Goal: Information Seeking & Learning: Find specific fact

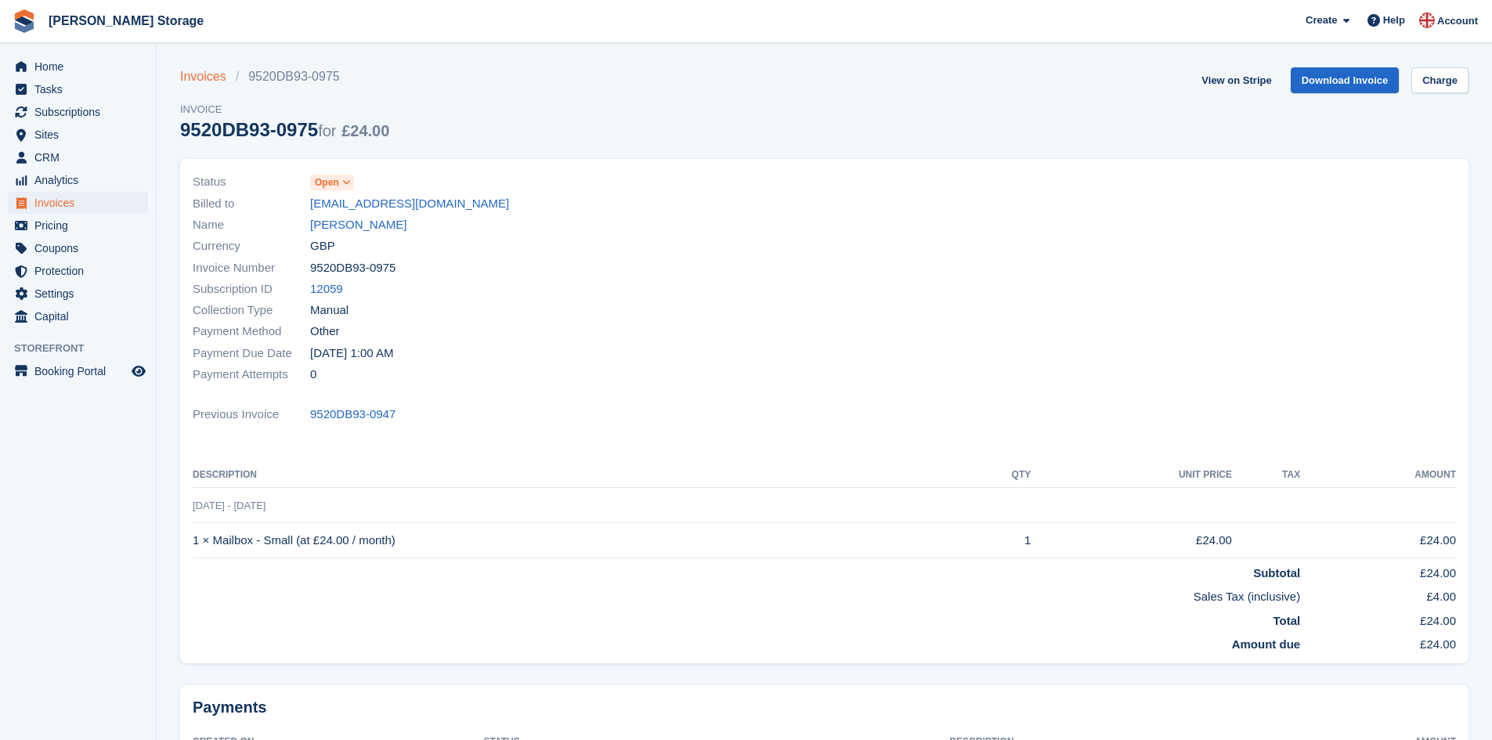
click at [187, 74] on link "Invoices" at bounding box center [208, 76] width 56 height 19
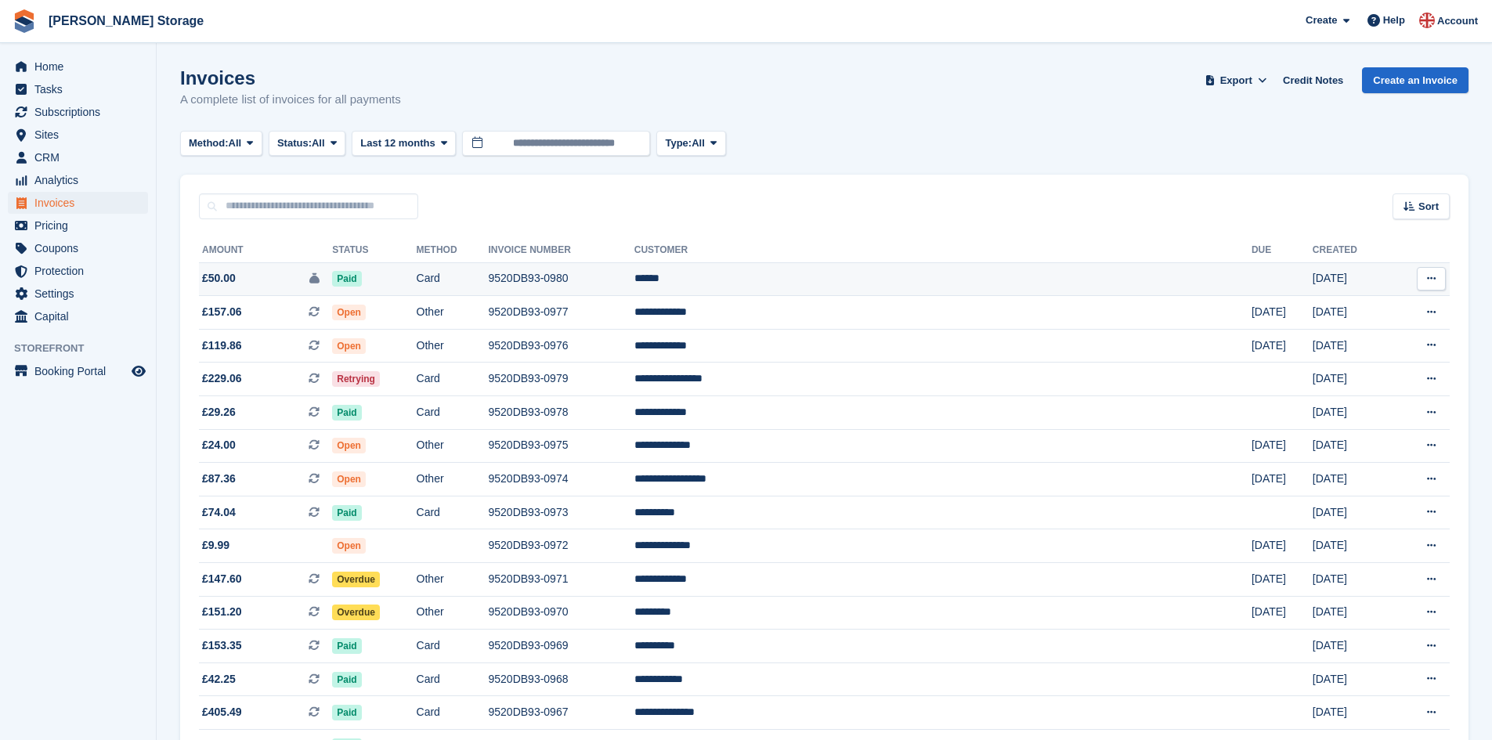
click at [626, 273] on td "9520DB93-0980" at bounding box center [562, 279] width 146 height 34
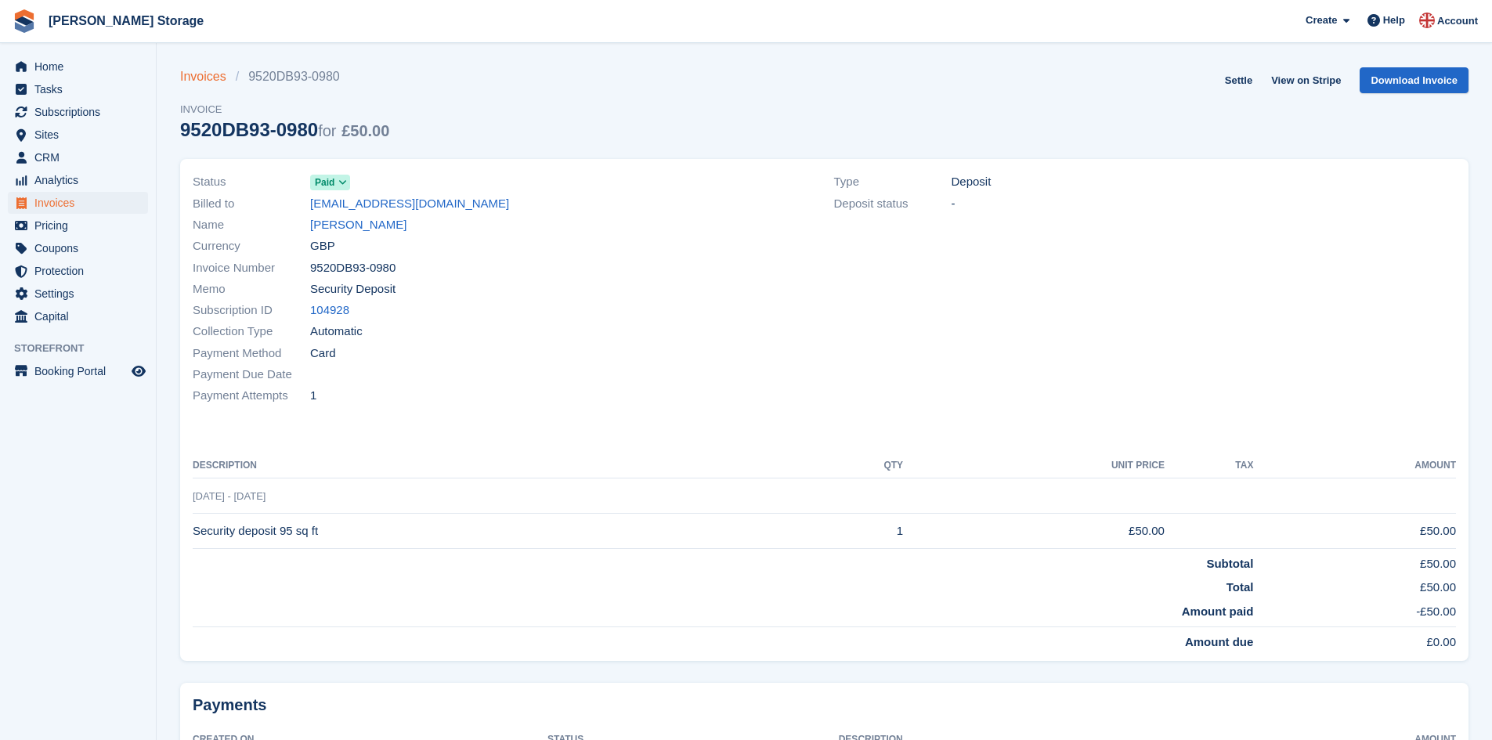
click at [191, 74] on link "Invoices" at bounding box center [208, 76] width 56 height 19
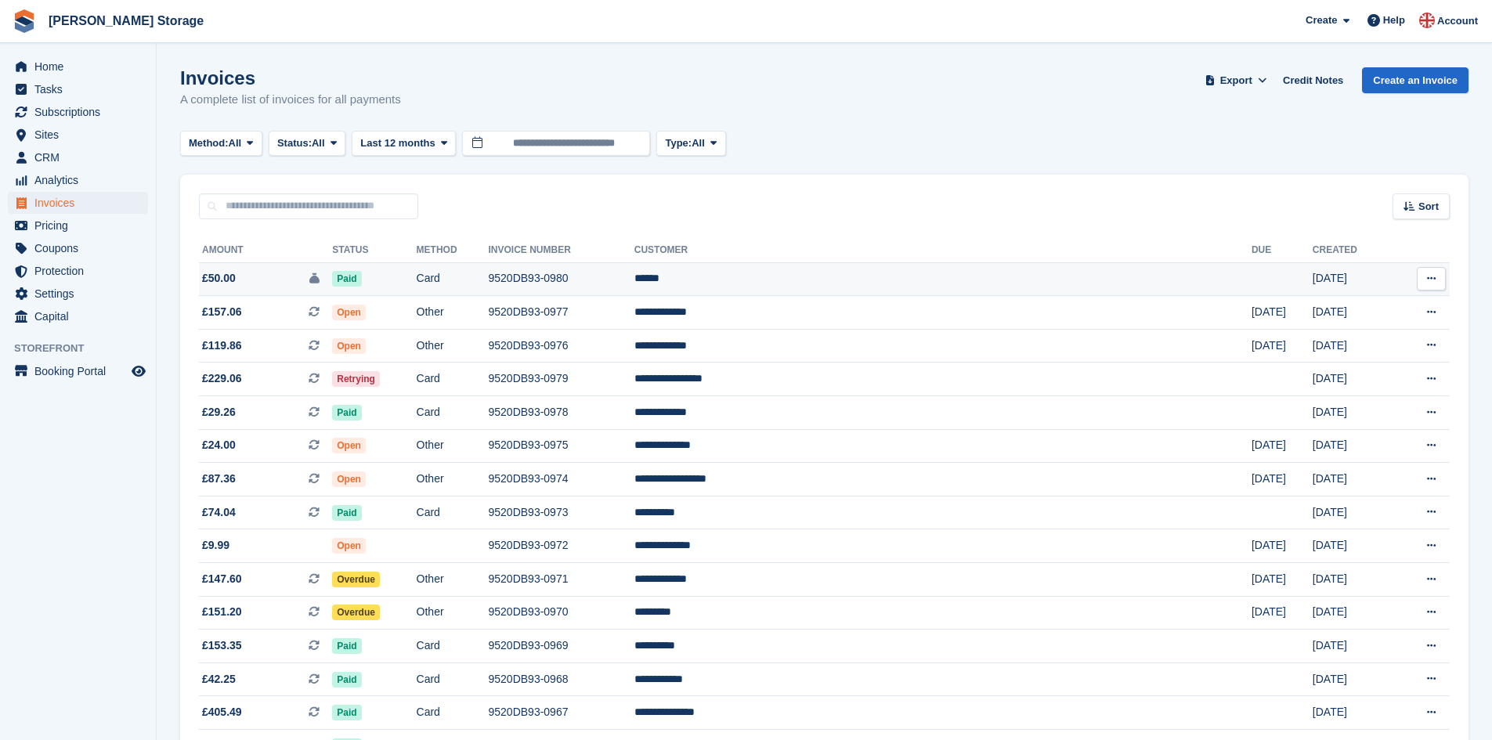
click at [634, 274] on td "9520DB93-0980" at bounding box center [562, 279] width 146 height 34
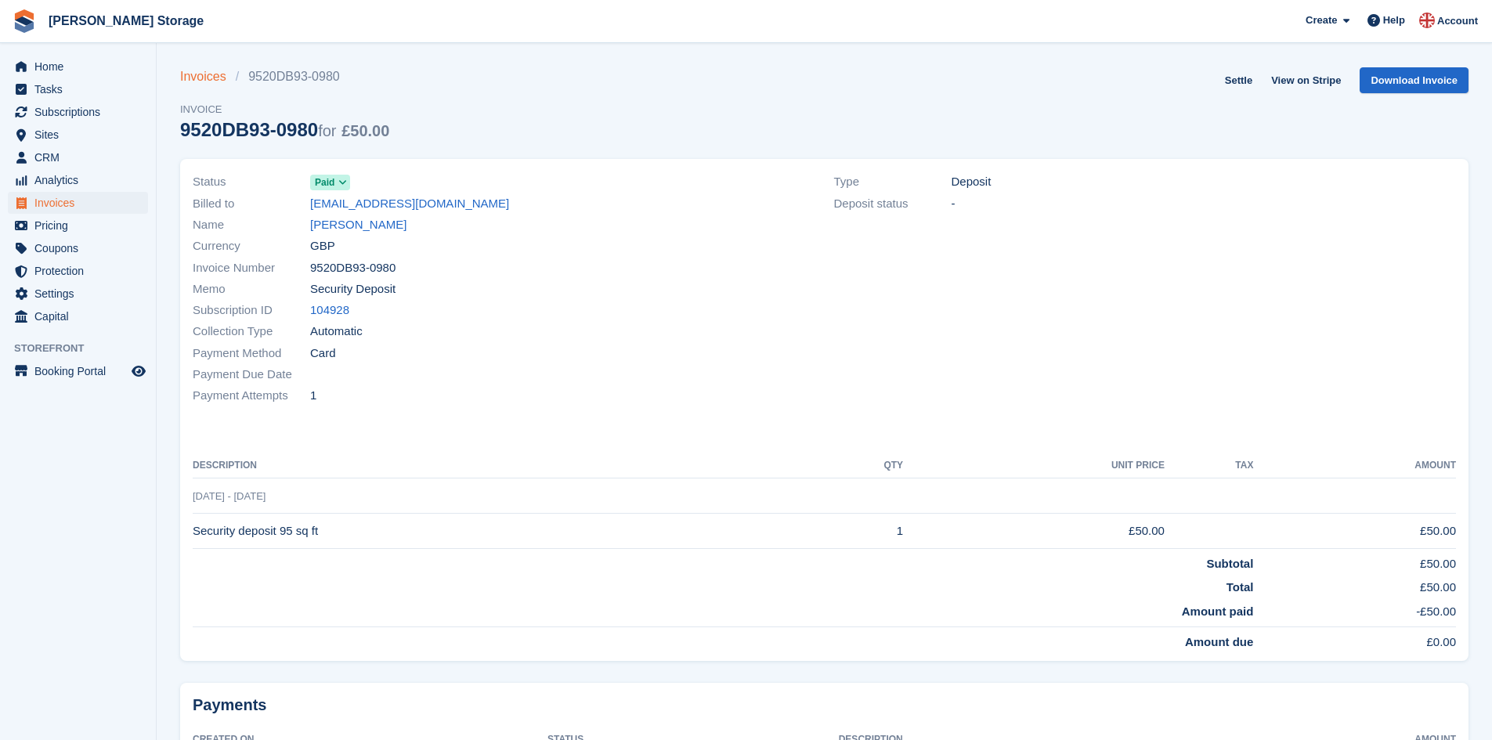
click at [215, 76] on link "Invoices" at bounding box center [208, 76] width 56 height 19
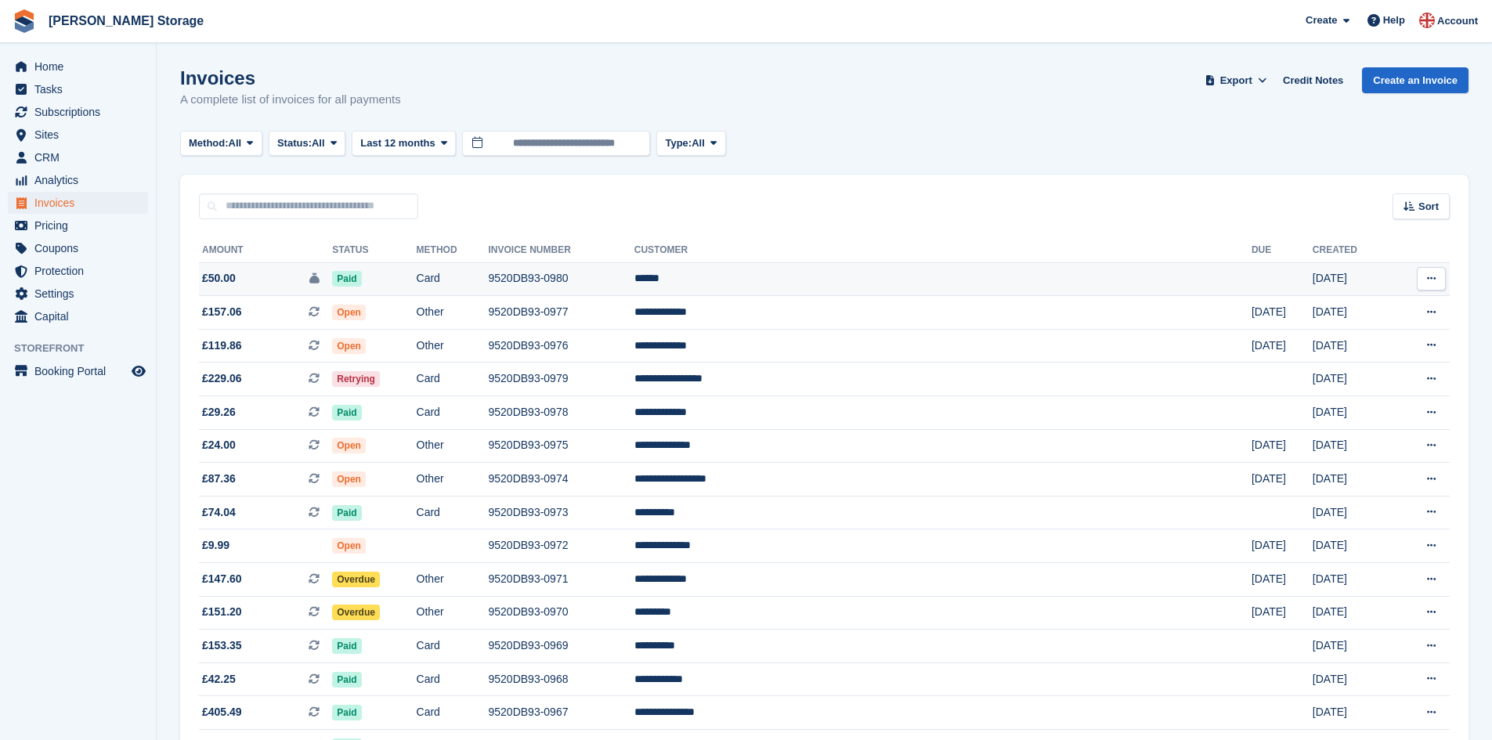
click at [416, 283] on td "Paid" at bounding box center [374, 279] width 84 height 34
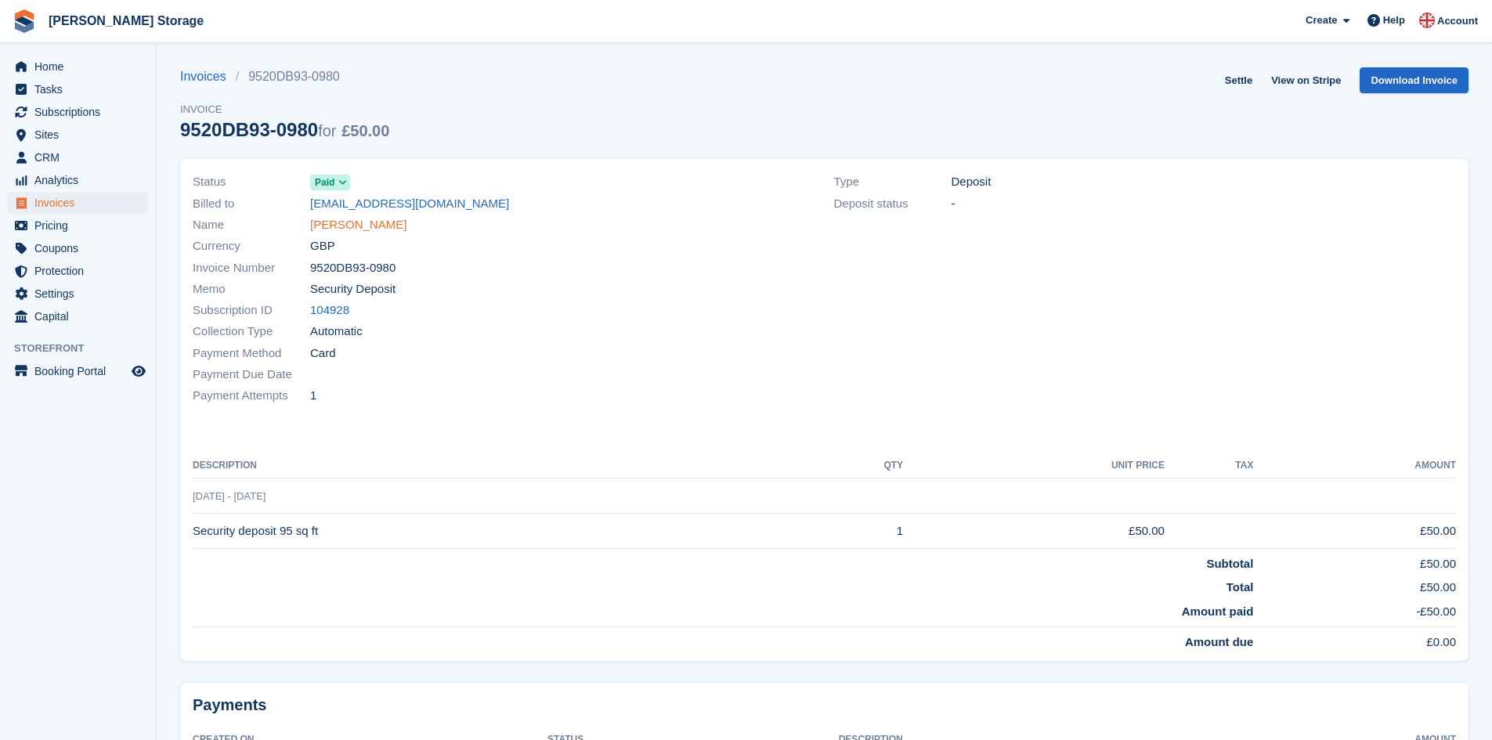
click at [316, 226] on link "[PERSON_NAME]" at bounding box center [358, 225] width 96 height 18
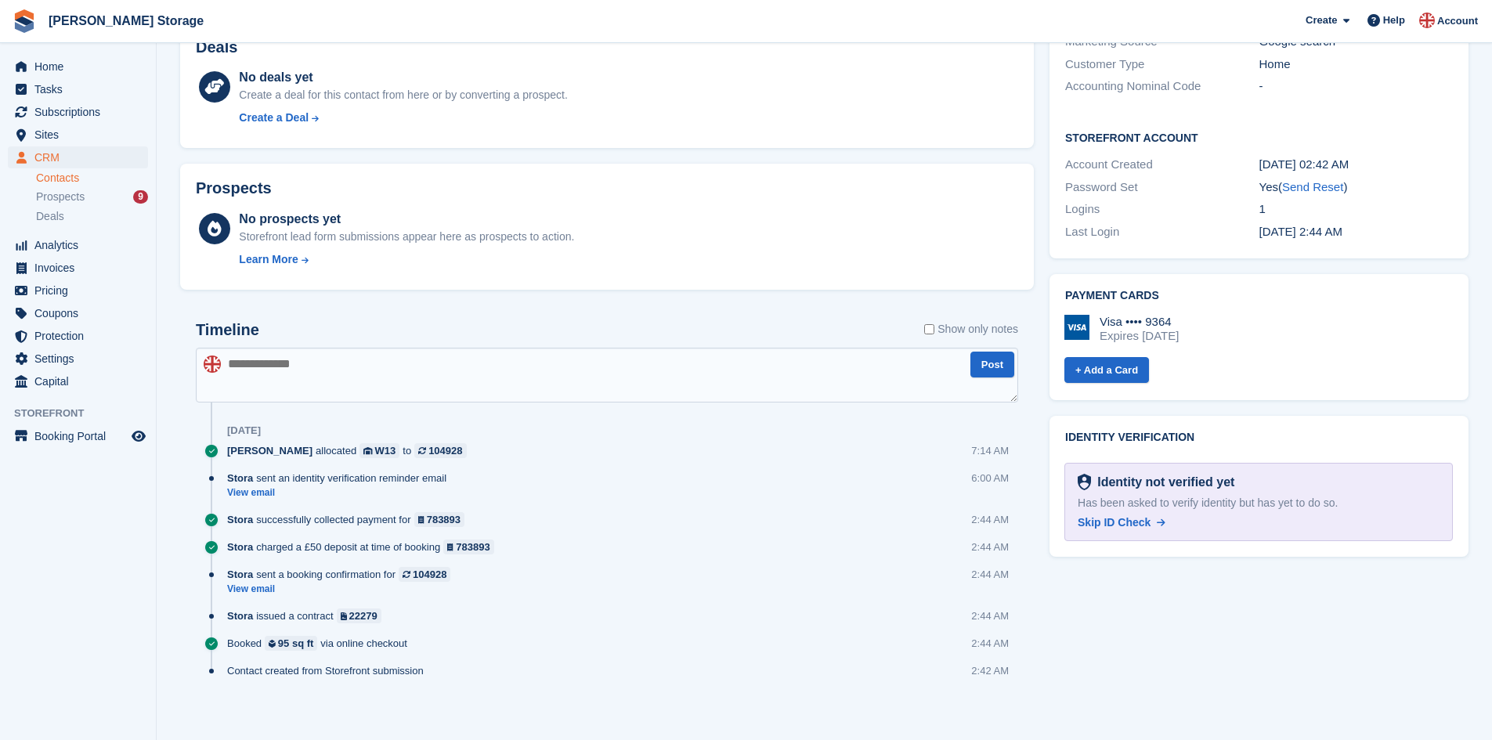
scroll to position [468, 0]
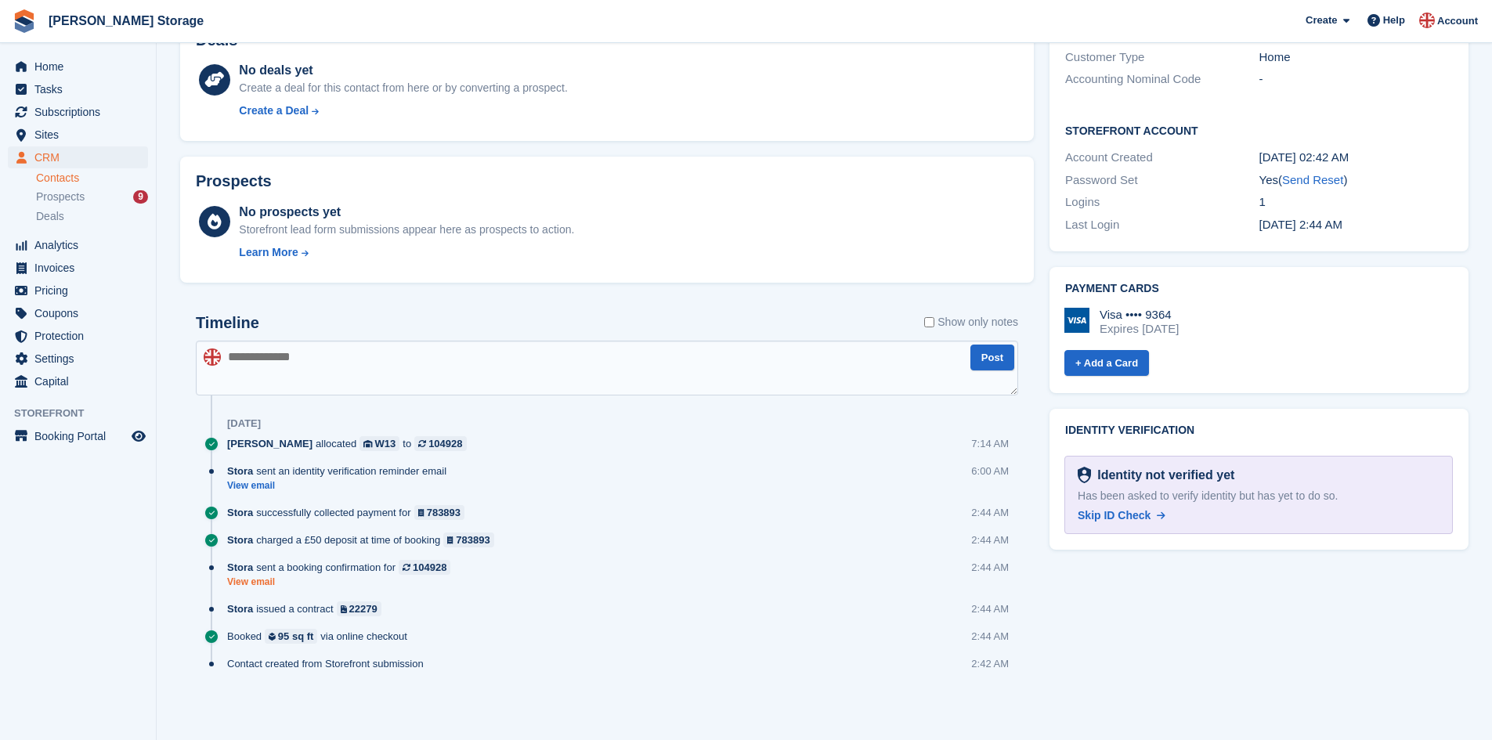
click at [251, 587] on link "View email" at bounding box center [342, 582] width 231 height 13
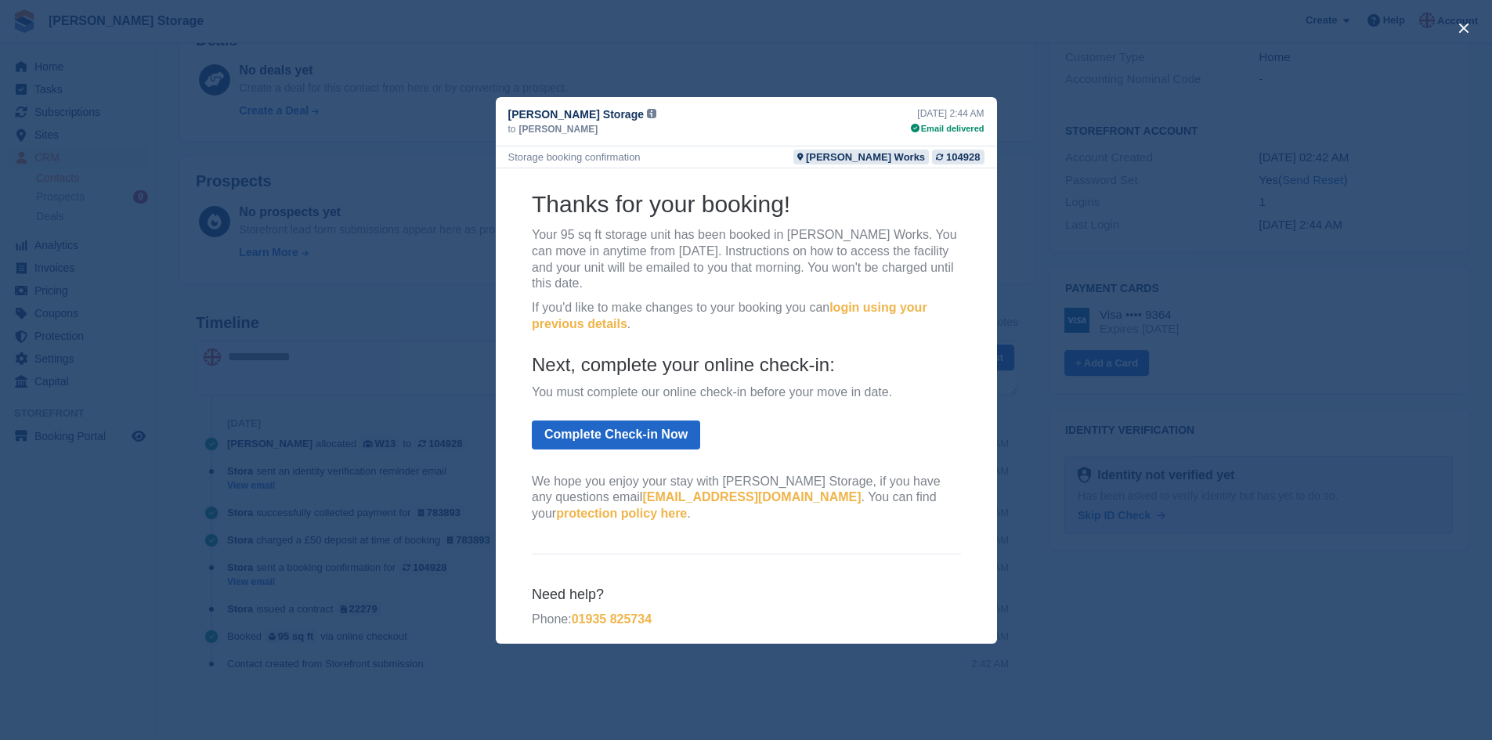
scroll to position [132, 0]
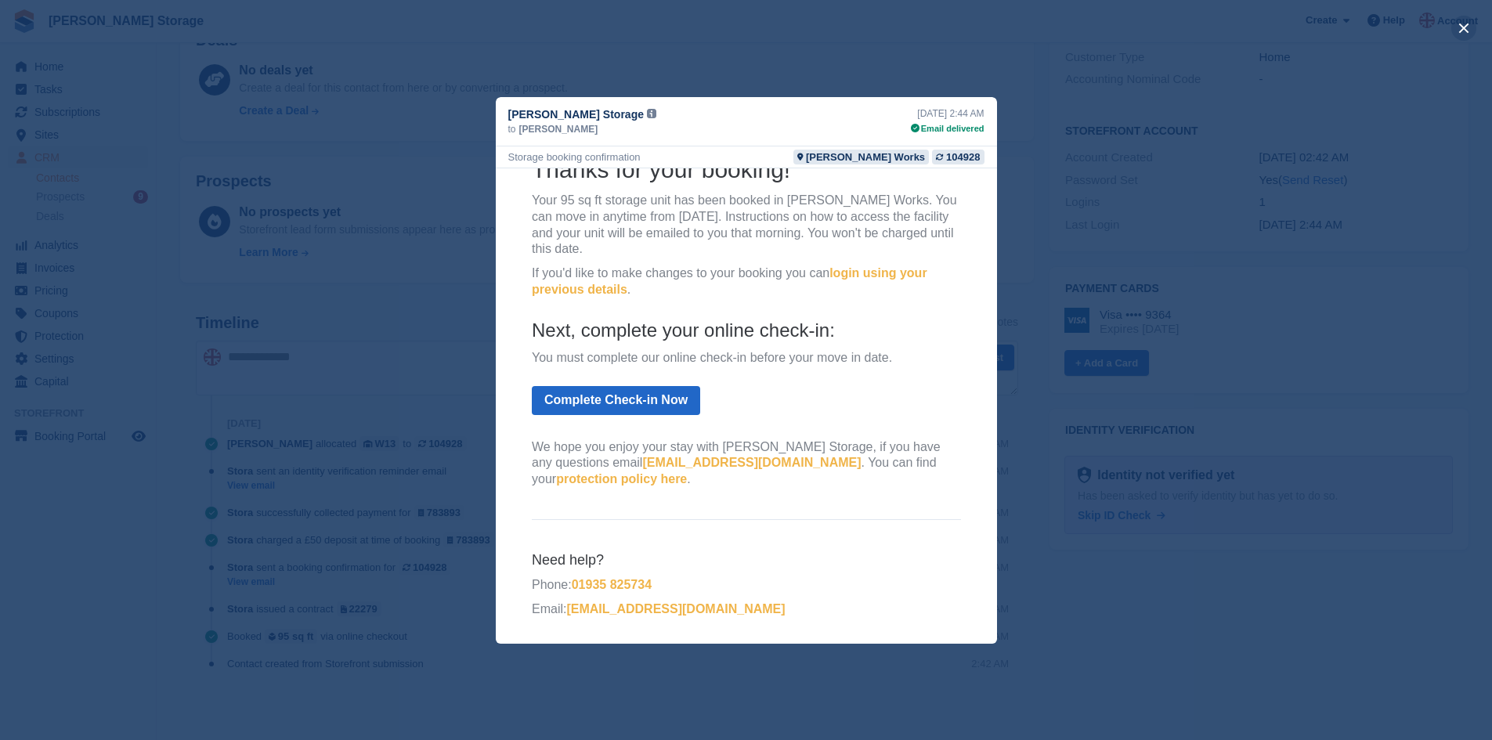
click at [1461, 26] on button "close" at bounding box center [1463, 28] width 25 height 25
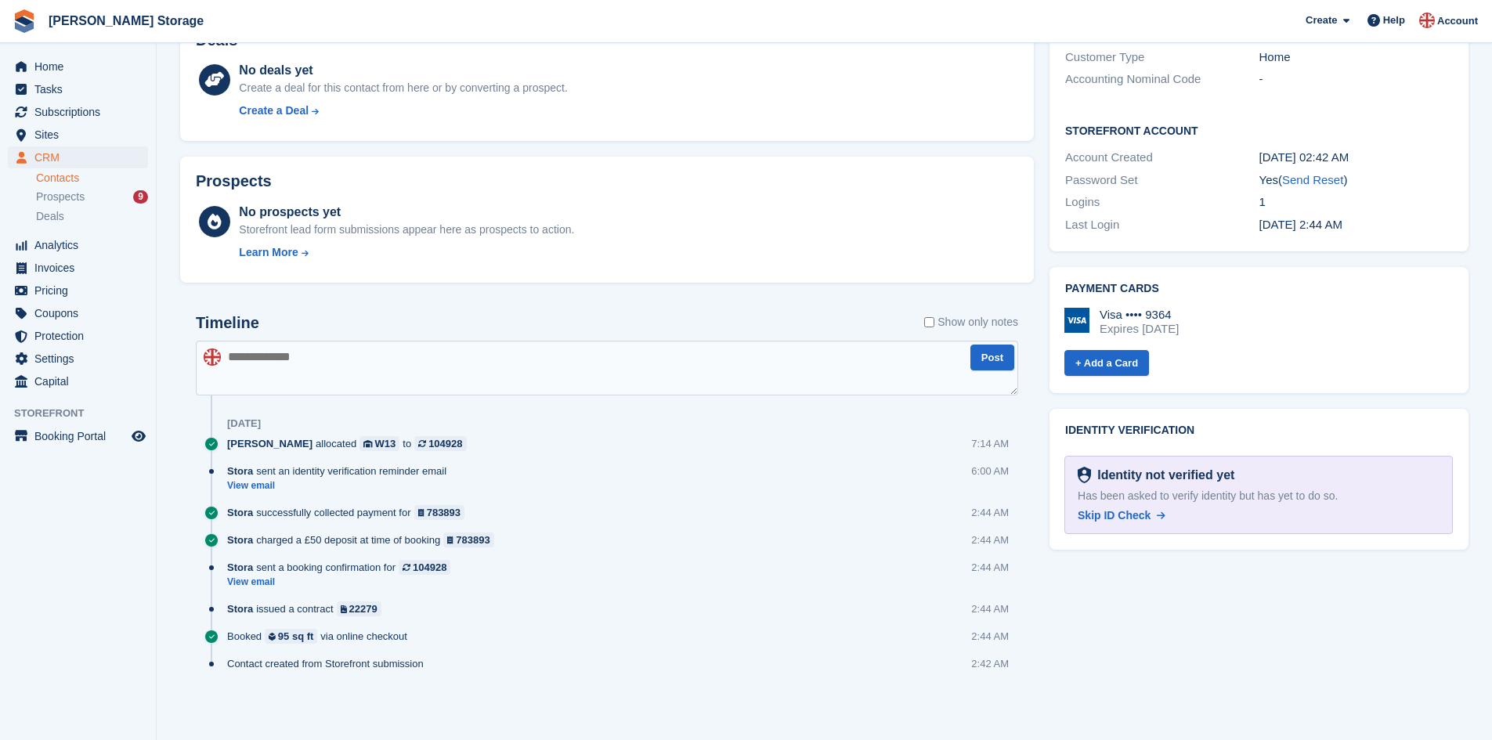
scroll to position [0, 0]
click at [262, 489] on link "View email" at bounding box center [340, 485] width 227 height 13
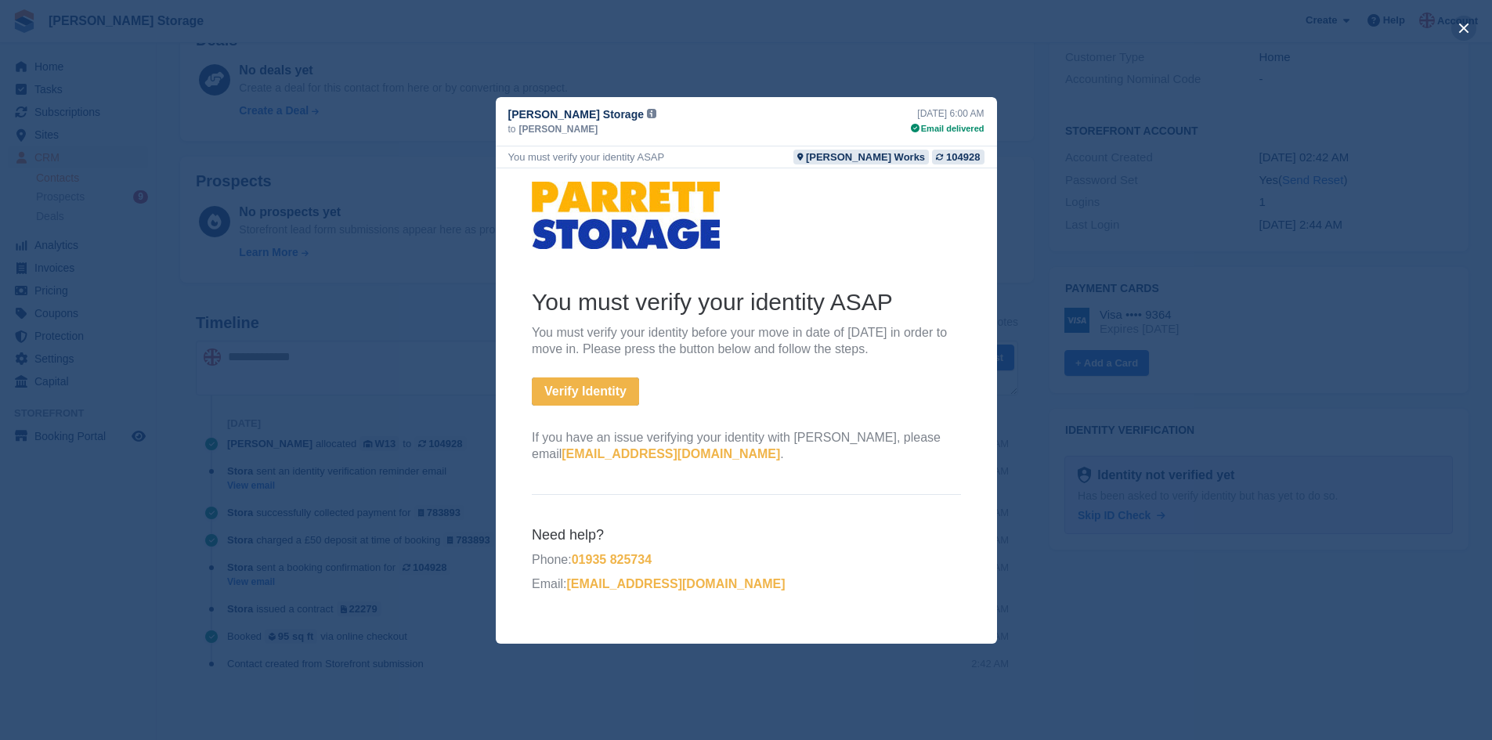
click at [1460, 28] on button "close" at bounding box center [1463, 28] width 25 height 25
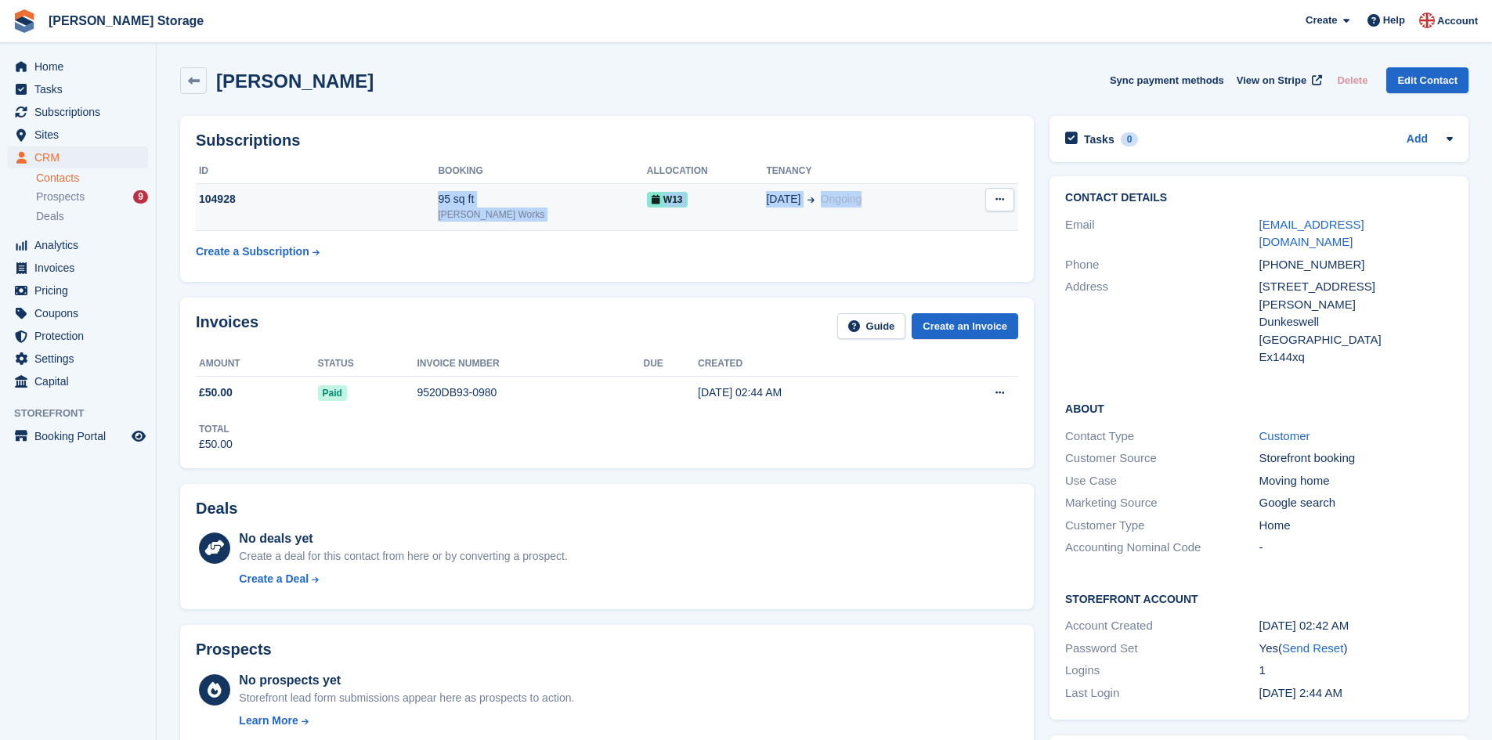
drag, startPoint x: 444, startPoint y: 191, endPoint x: 819, endPoint y: 223, distance: 376.5
click at [819, 223] on tr "104928 95 sq ft Parrett Works W13 02 Sep Ongoing Cancel subscription" at bounding box center [607, 207] width 822 height 48
copy tr "95 sq ft Parrett Works W13 02 Sep Ongoing"
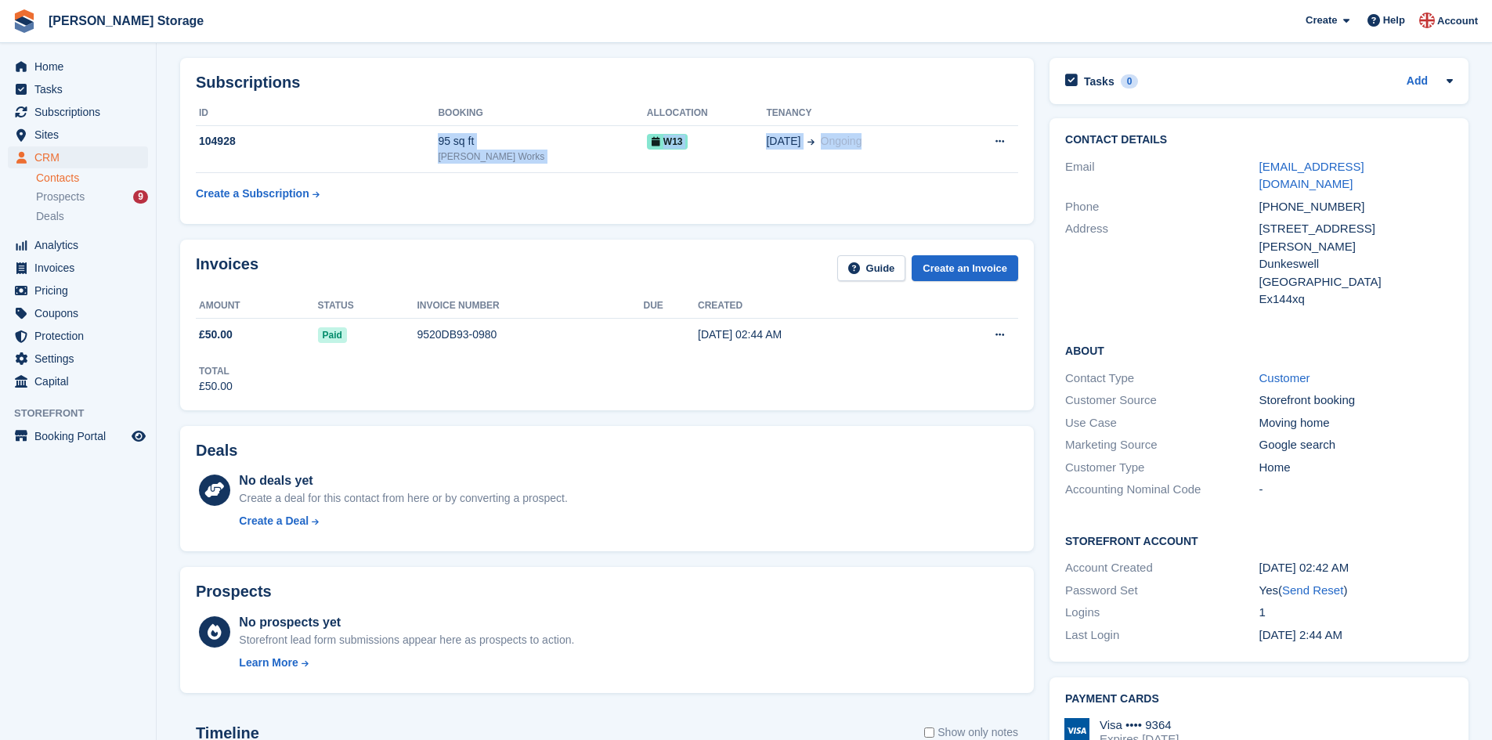
scroll to position [78, 0]
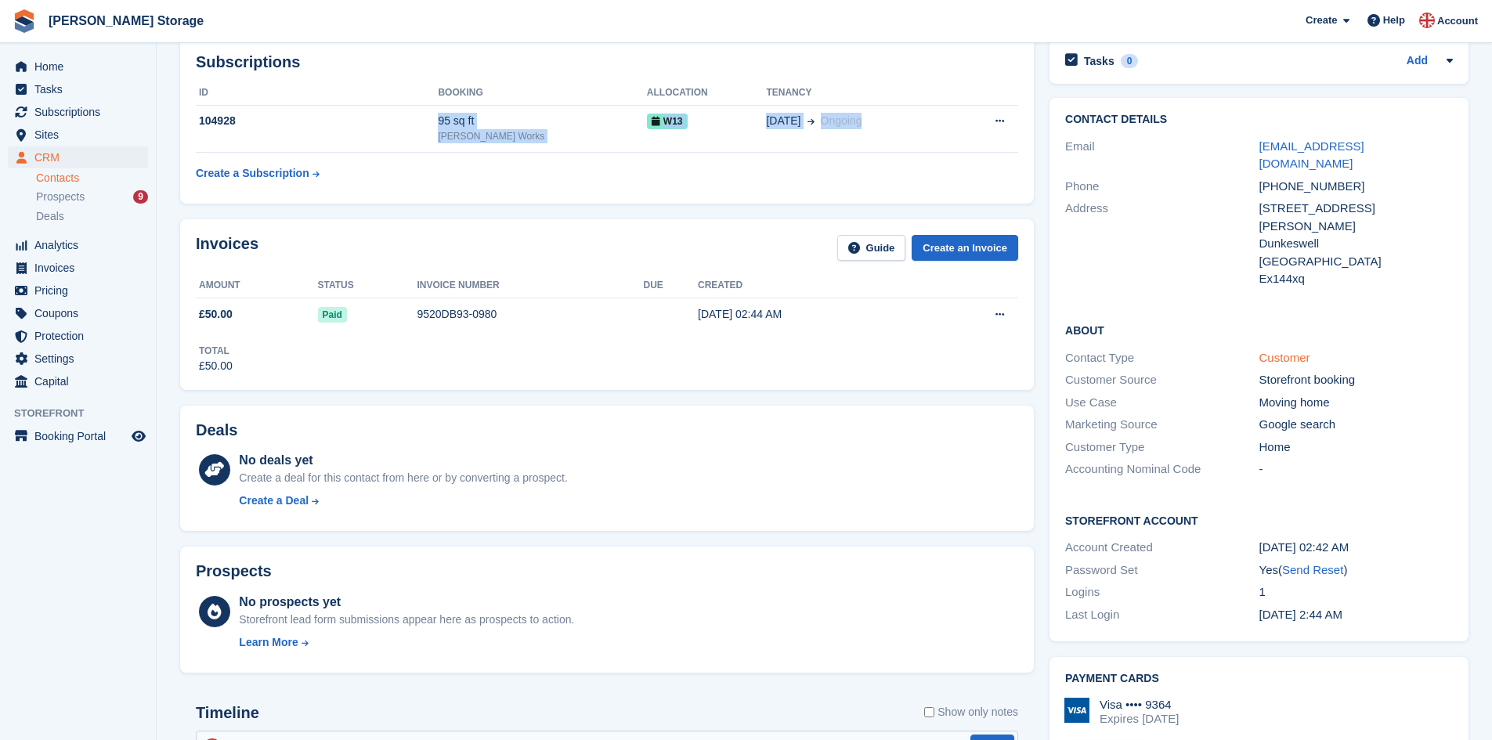
click at [1268, 351] on link "Customer" at bounding box center [1284, 357] width 51 height 13
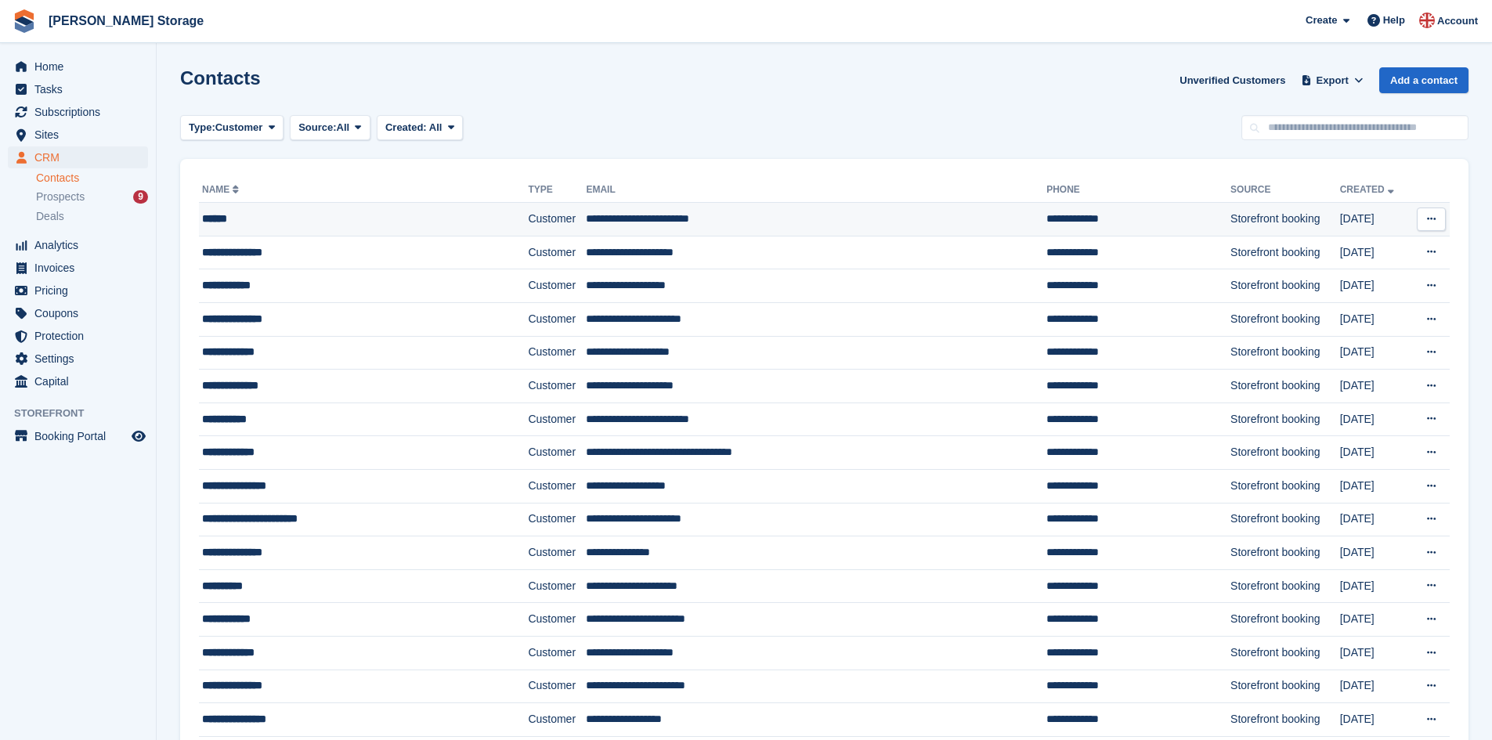
click at [624, 219] on td "**********" at bounding box center [816, 220] width 460 height 34
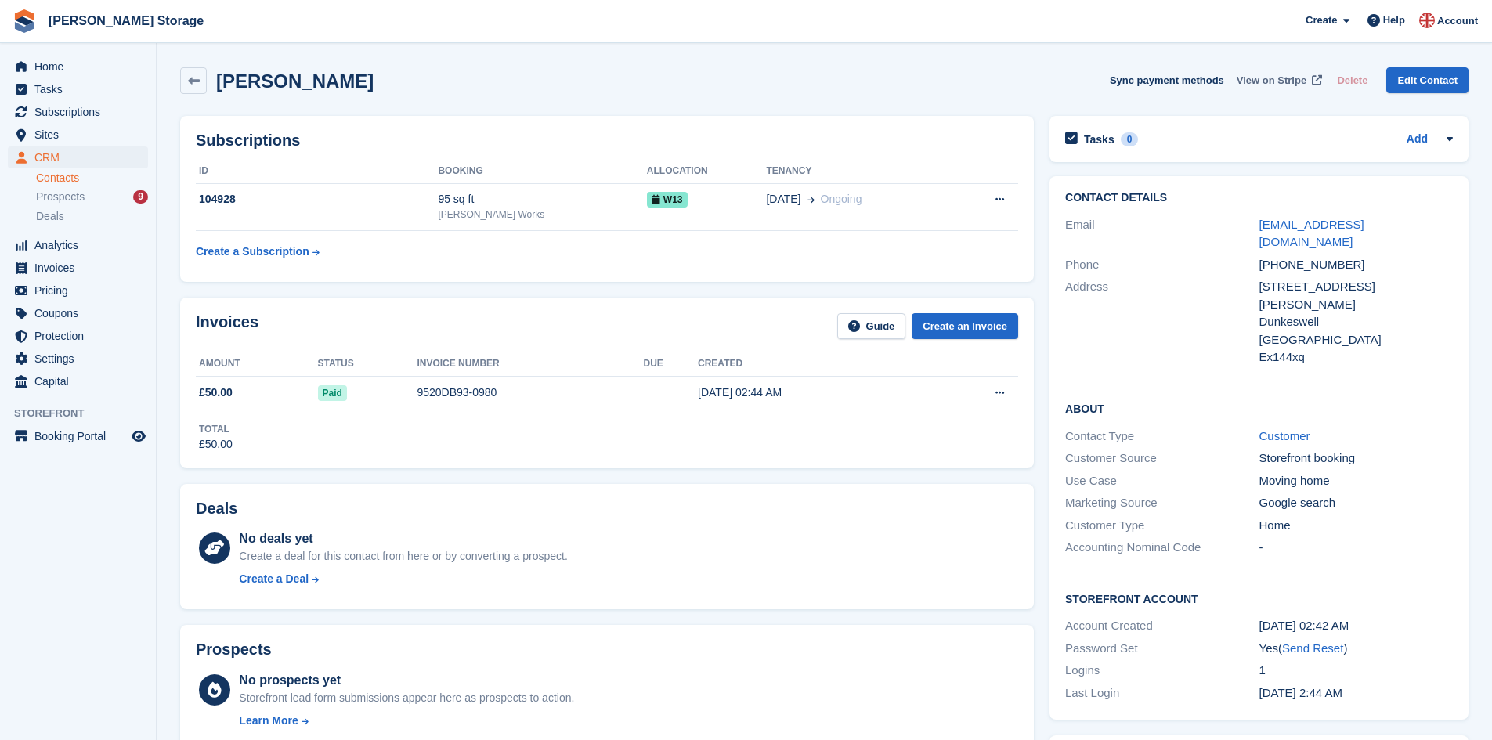
click at [1285, 76] on span "View on Stripe" at bounding box center [1272, 81] width 70 height 16
click at [107, 197] on div "Prospects 9" at bounding box center [92, 197] width 112 height 15
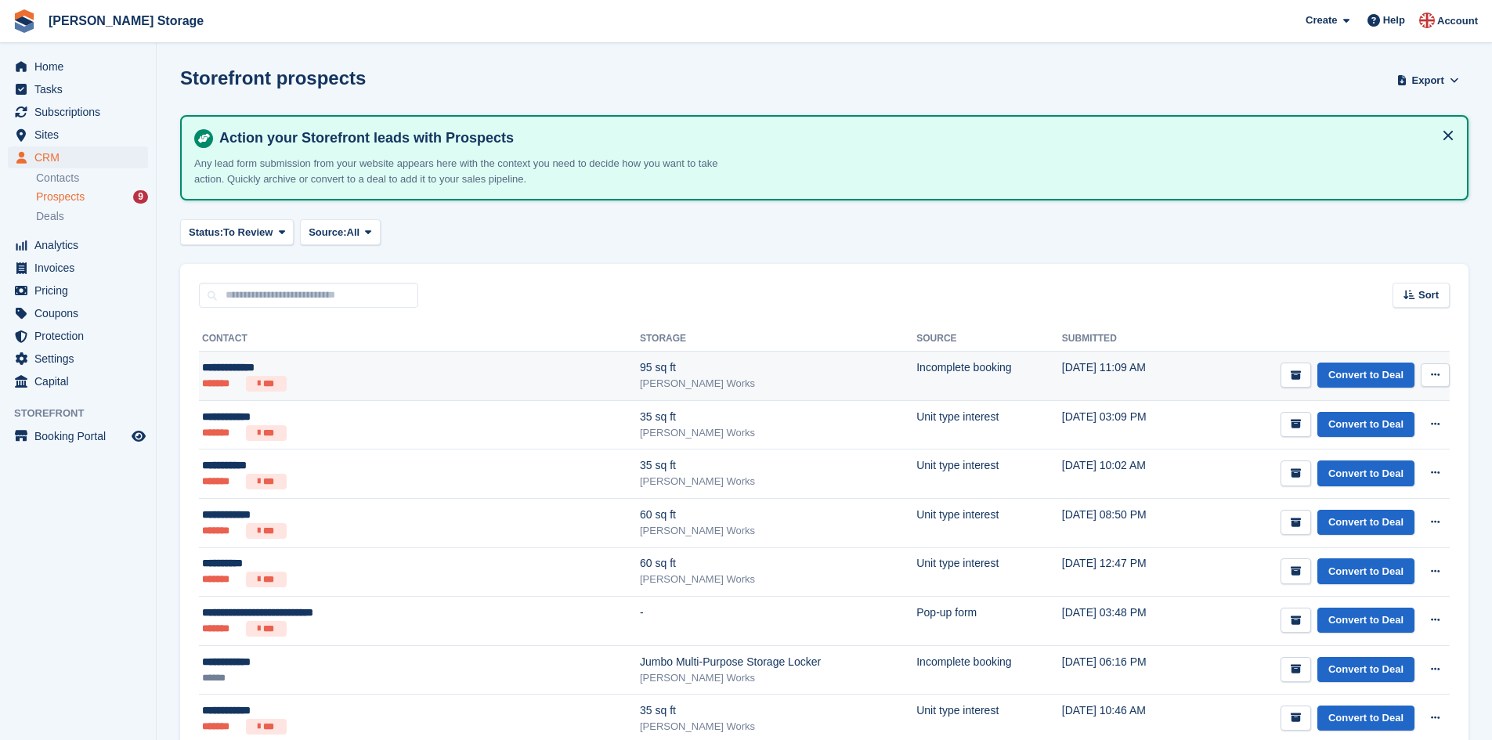
click at [387, 367] on div "**********" at bounding box center [344, 367] width 285 height 16
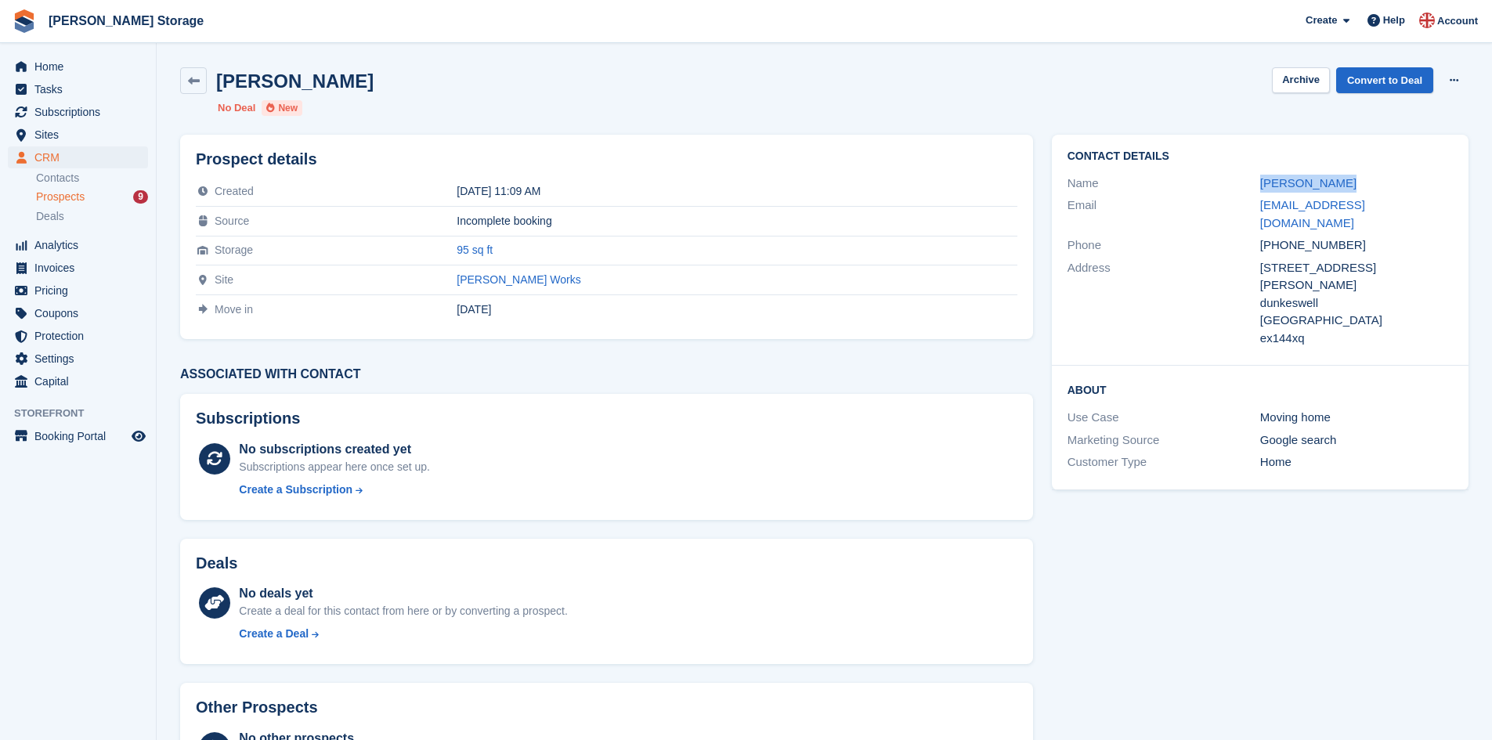
drag, startPoint x: 1338, startPoint y: 180, endPoint x: 1255, endPoint y: 186, distance: 82.5
click at [1255, 186] on div "Name Alexis deeley" at bounding box center [1259, 183] width 385 height 23
copy div "Alexis deeley"
drag, startPoint x: 1347, startPoint y: 226, endPoint x: 1259, endPoint y: 237, distance: 89.2
click at [1259, 237] on div "Phone +447867636833" at bounding box center [1259, 245] width 385 height 23
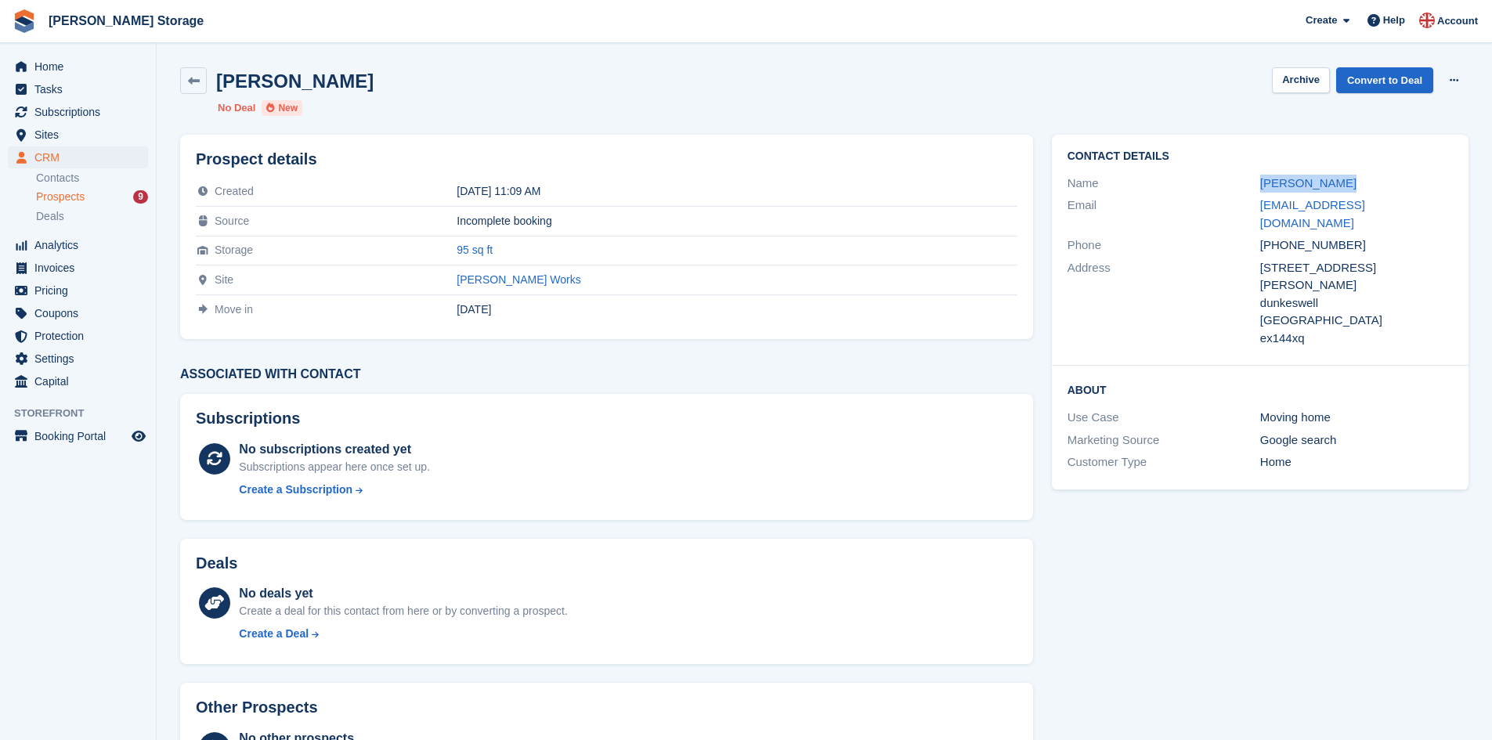
copy div "+447867636833"
click at [108, 195] on div "Prospects 9" at bounding box center [92, 197] width 112 height 15
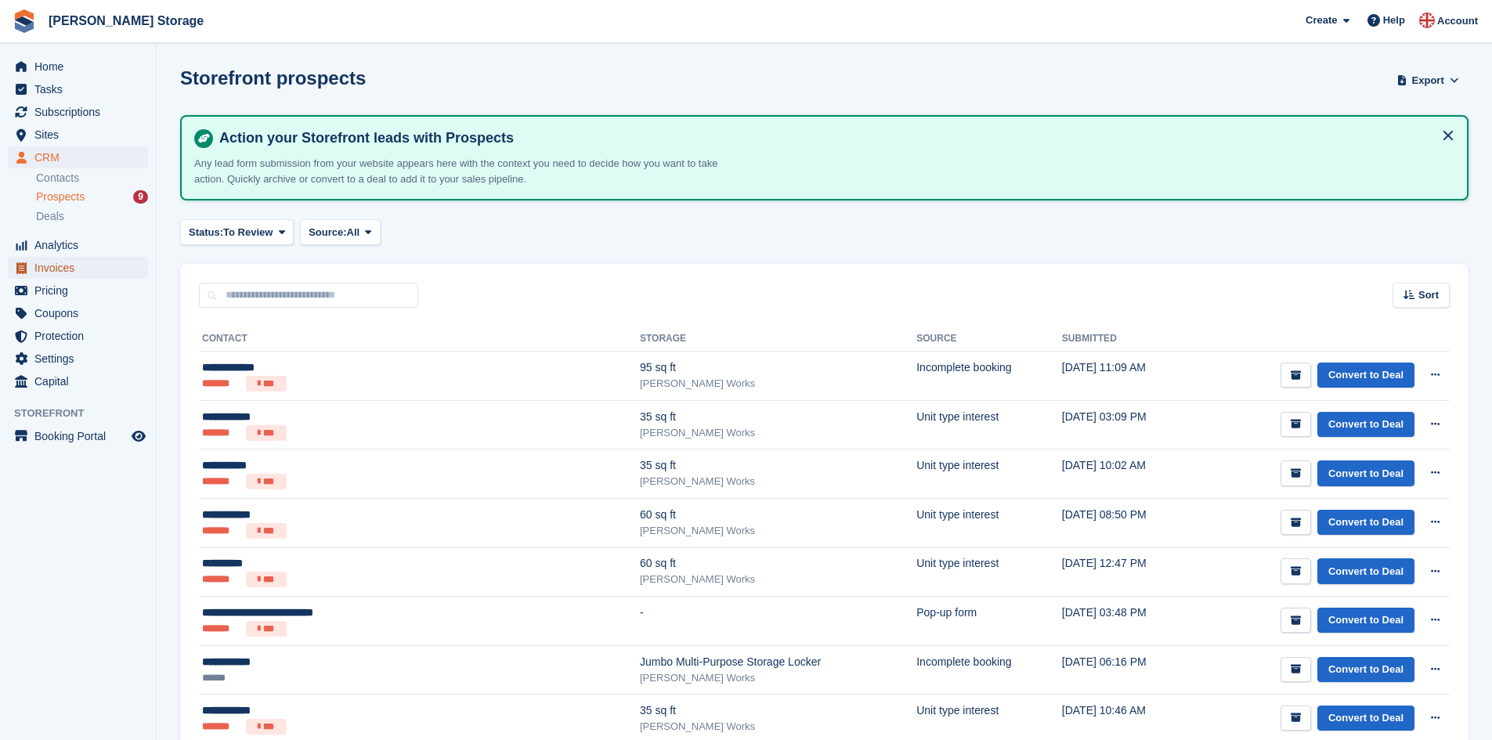
click at [67, 261] on span "Invoices" at bounding box center [81, 268] width 94 height 22
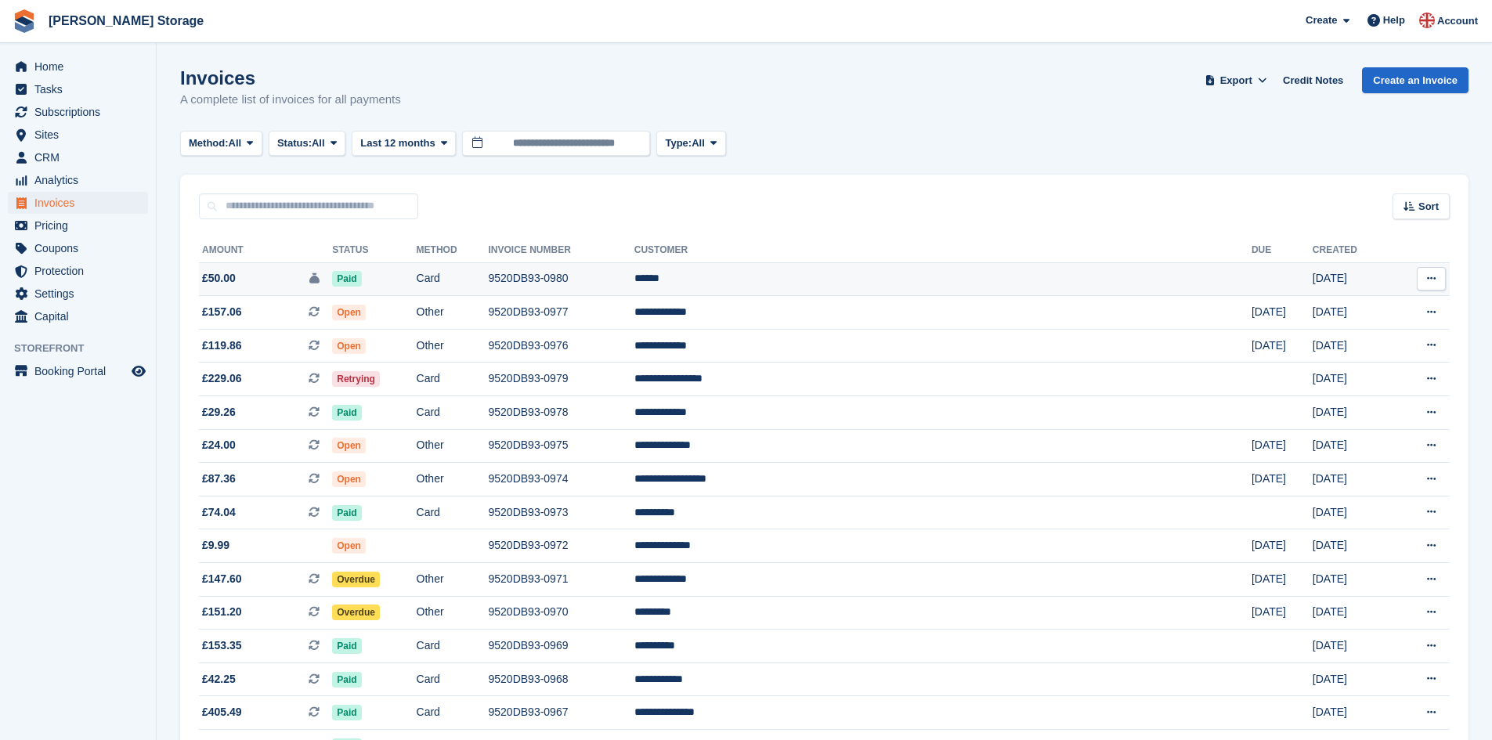
click at [489, 276] on td "Card" at bounding box center [453, 279] width 72 height 34
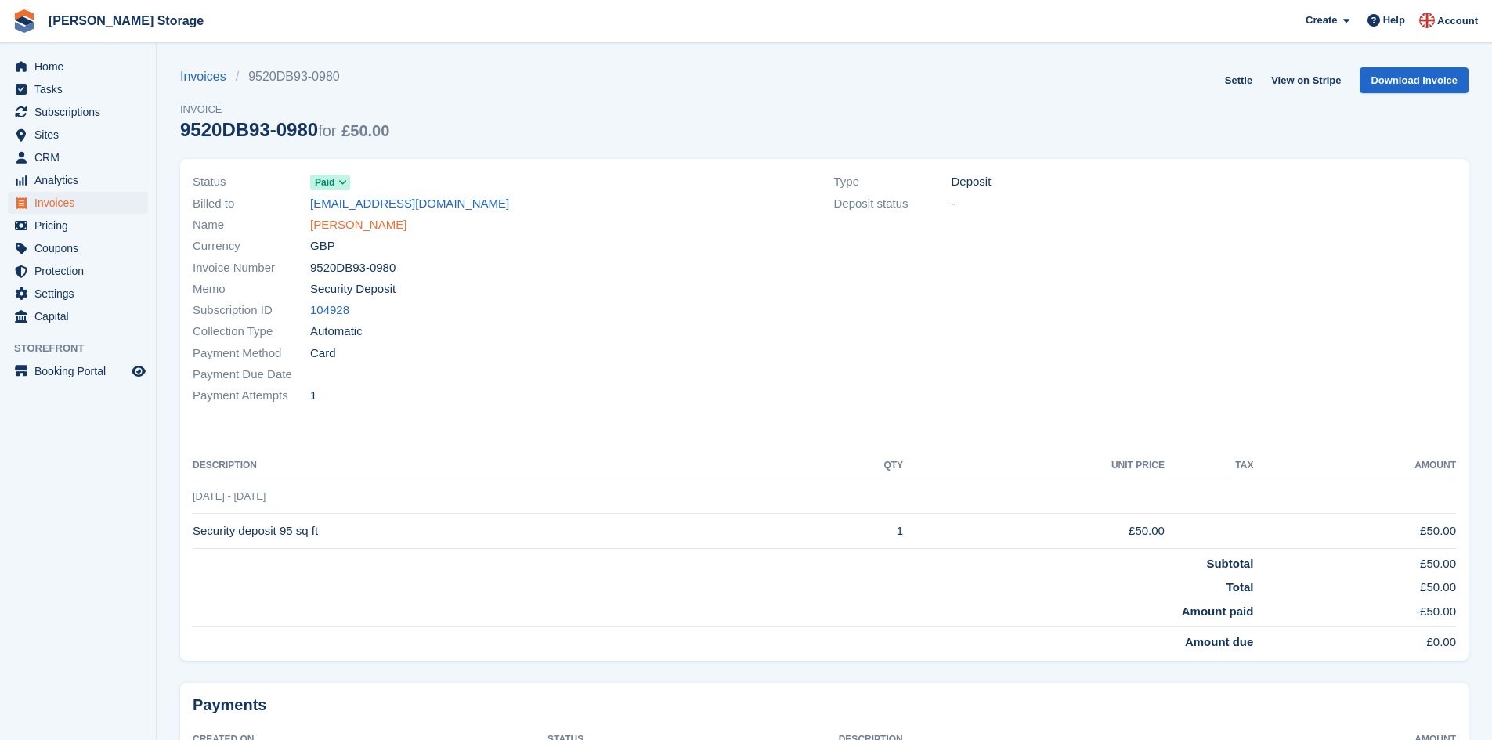
click at [318, 226] on link "[PERSON_NAME]" at bounding box center [358, 225] width 96 height 18
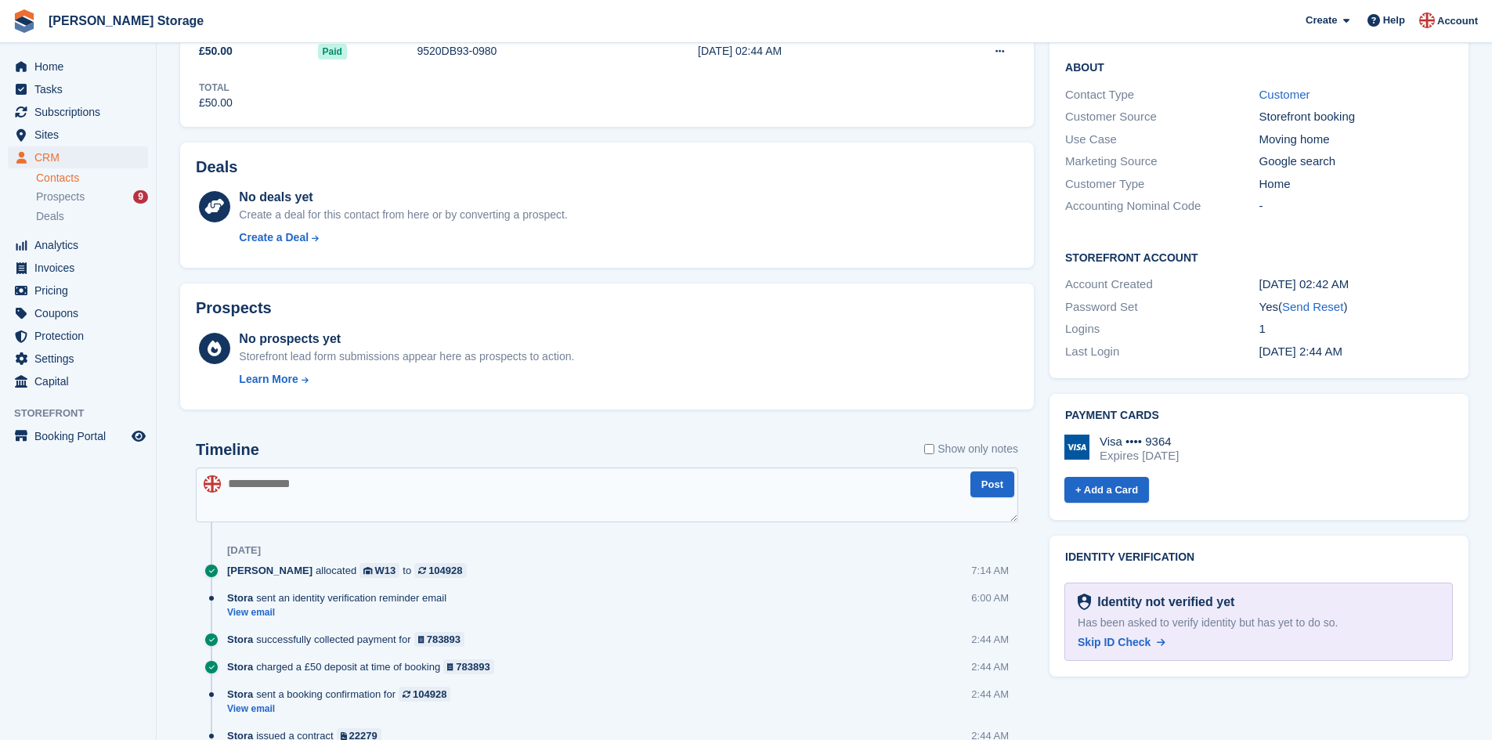
scroll to position [342, 0]
